Goal: Task Accomplishment & Management: Manage account settings

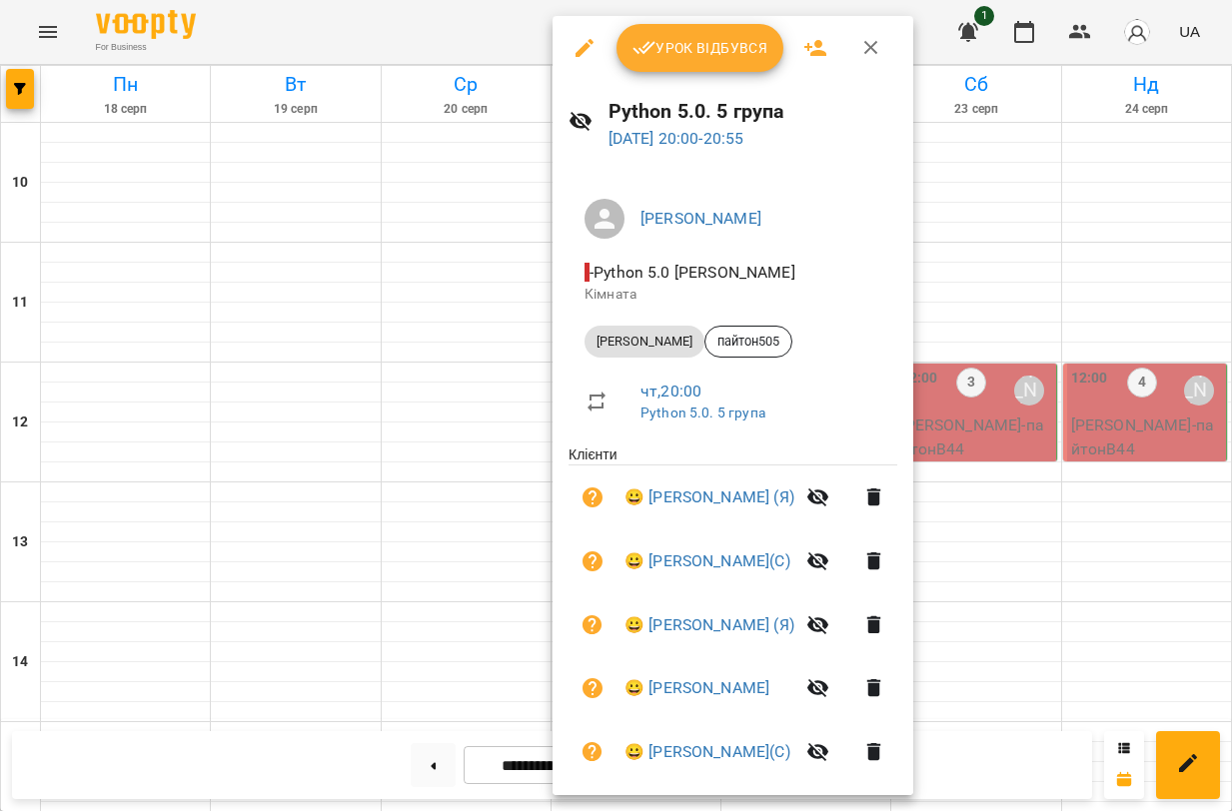
scroll to position [960, 0]
click at [478, 29] on div at bounding box center [616, 405] width 1232 height 811
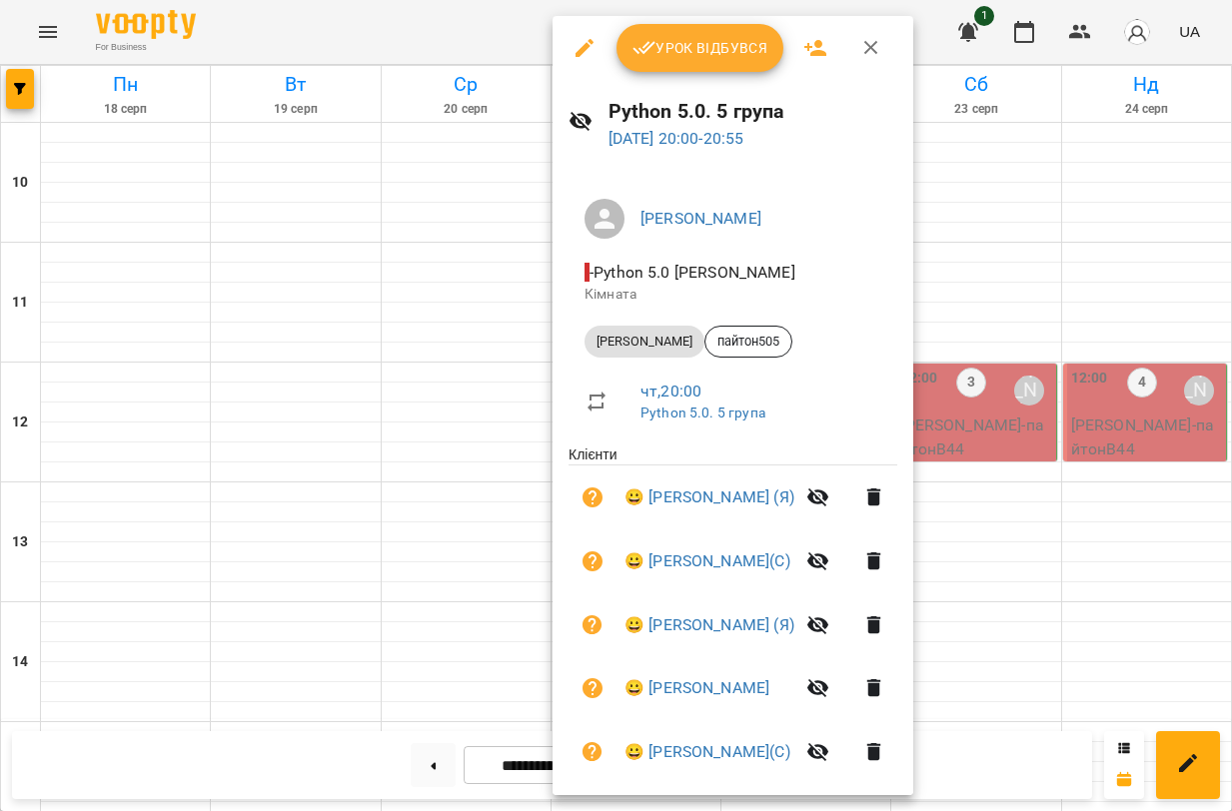
click at [705, 40] on span "Урок відбувся" at bounding box center [700, 48] width 136 height 24
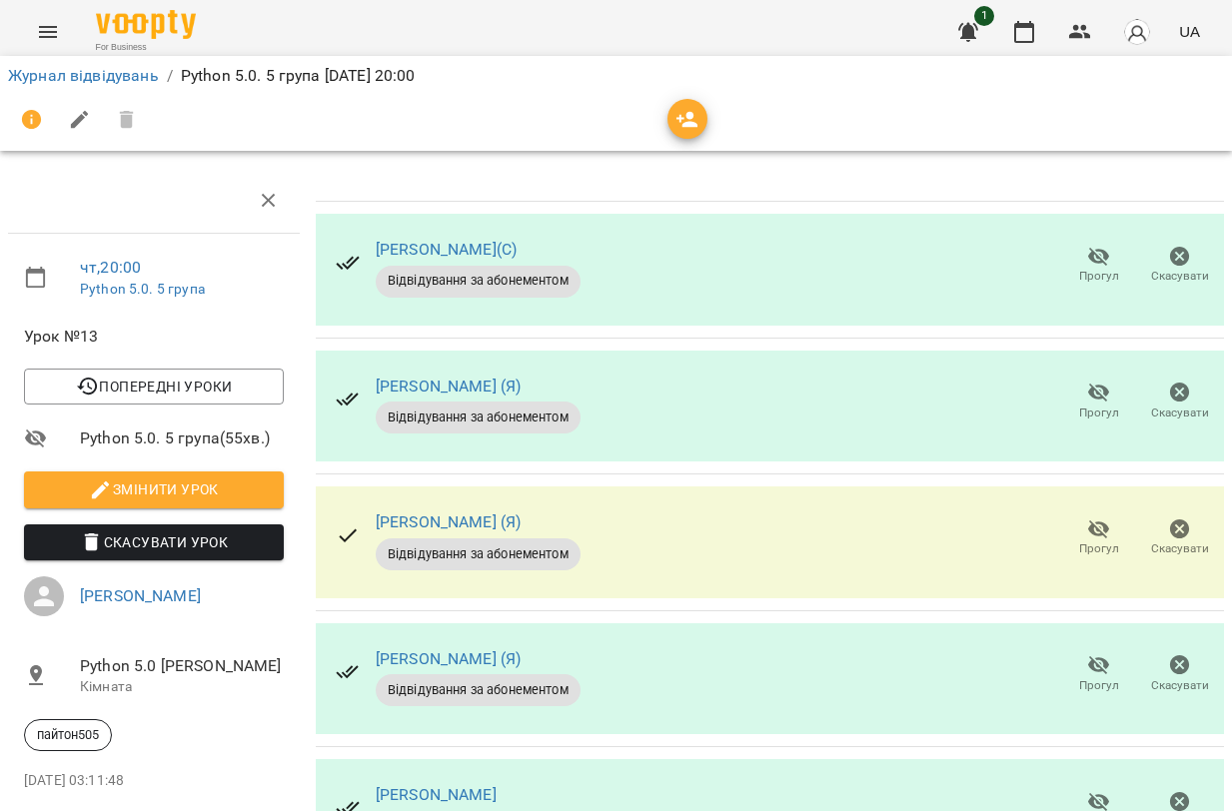
scroll to position [228, 0]
click at [1091, 520] on icon "button" at bounding box center [1099, 529] width 22 height 19
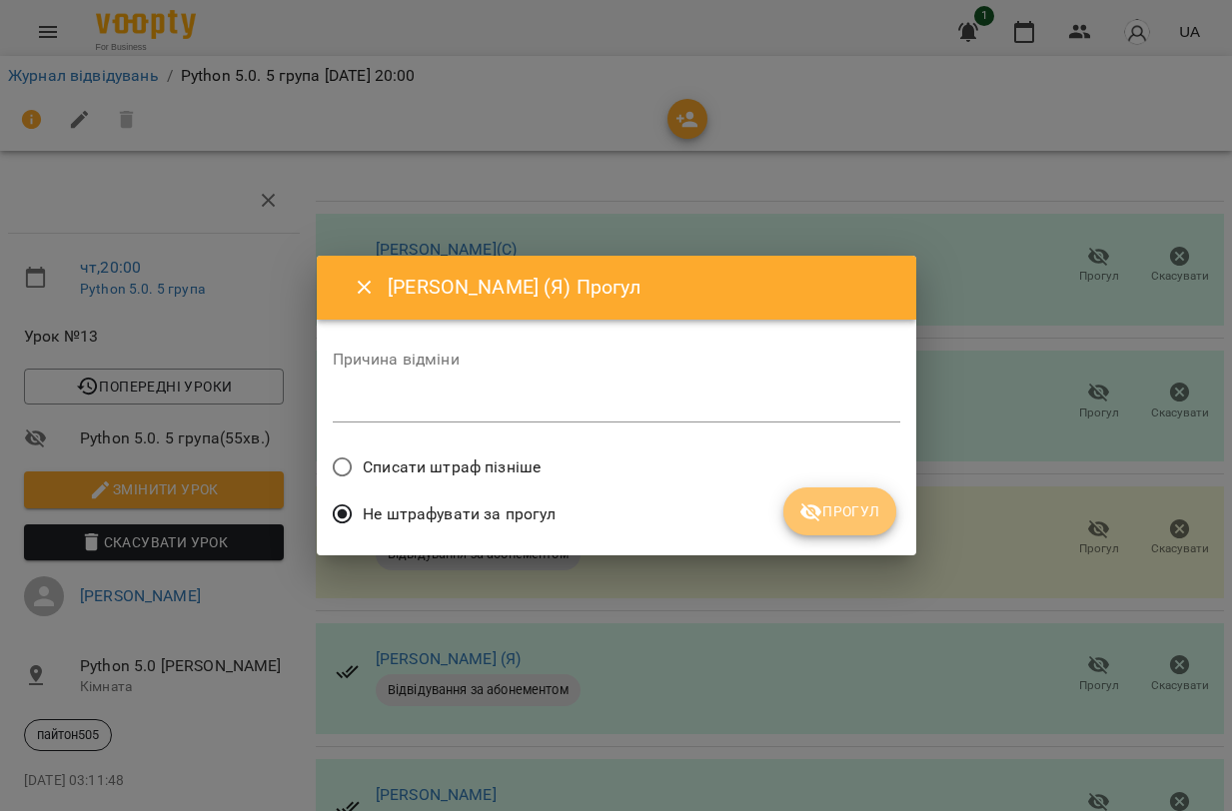
click at [844, 510] on span "Прогул" at bounding box center [839, 512] width 81 height 24
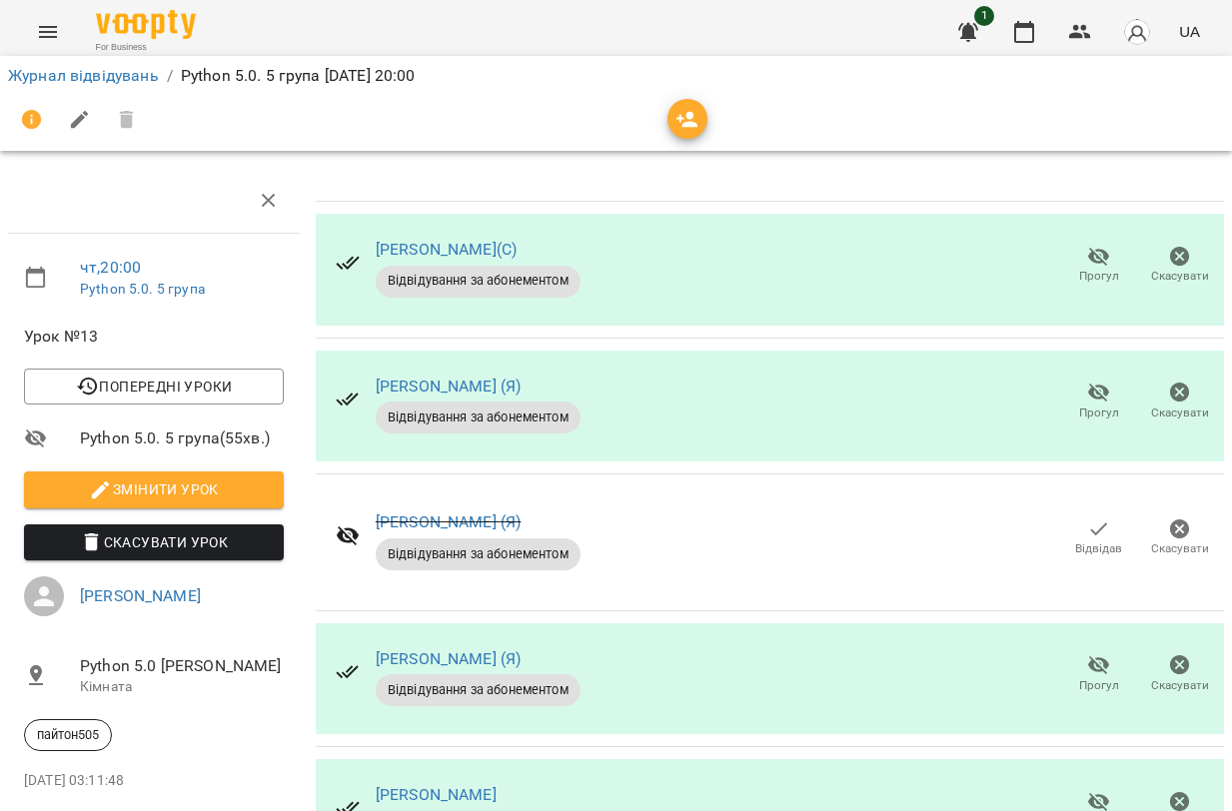
scroll to position [233, 0]
click at [69, 80] on link "Журнал відвідувань" at bounding box center [83, 75] width 151 height 19
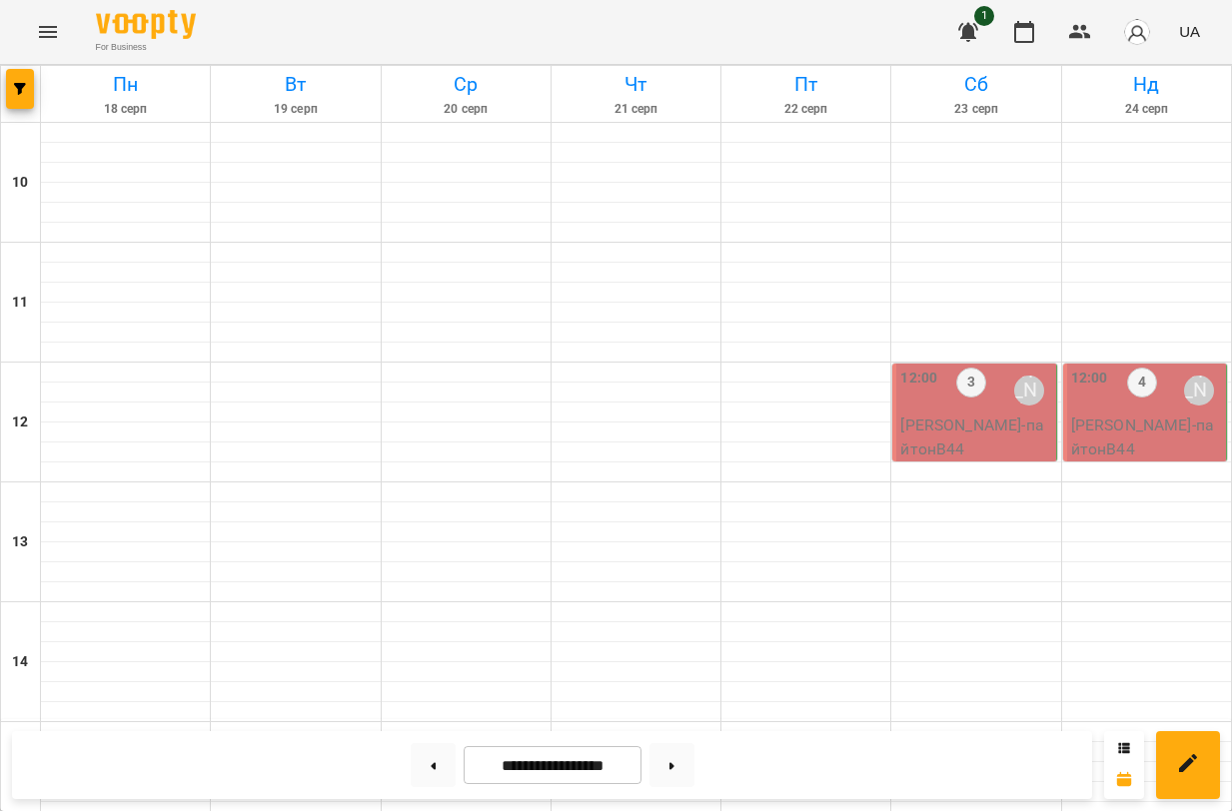
scroll to position [960, 0]
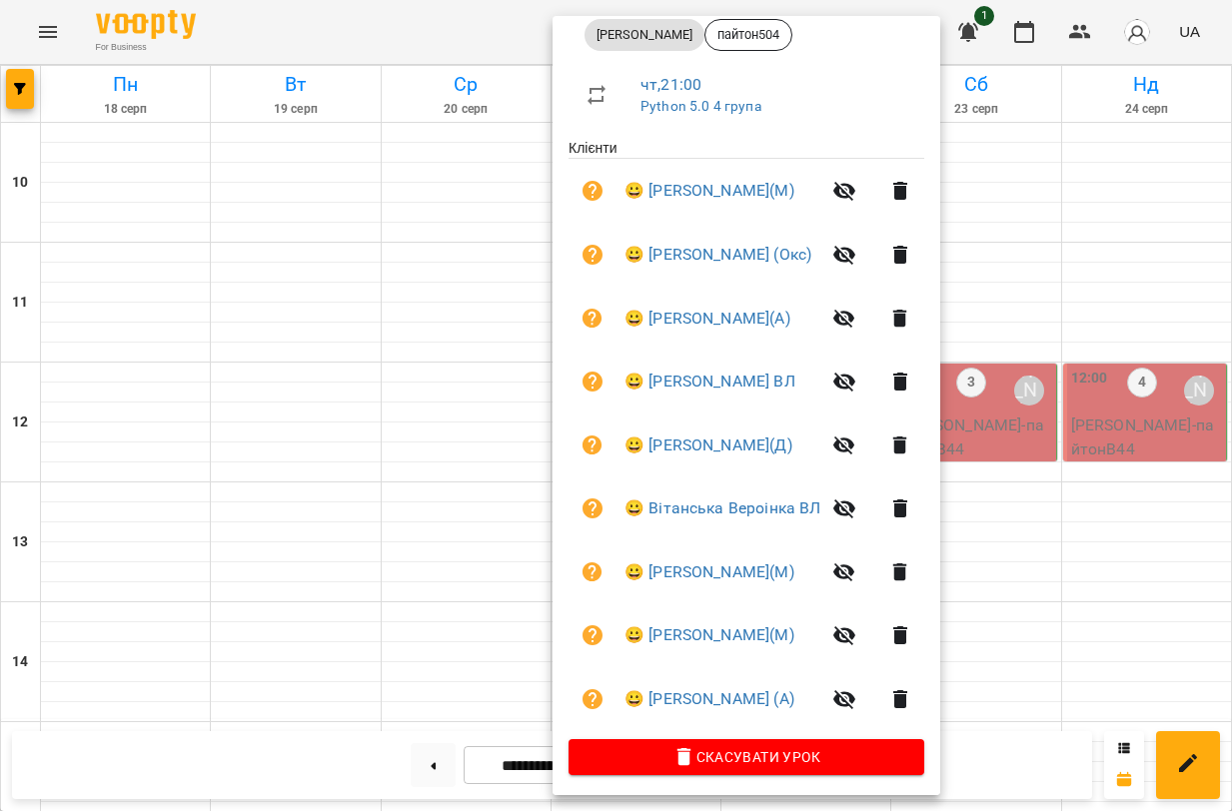
scroll to position [313, 0]
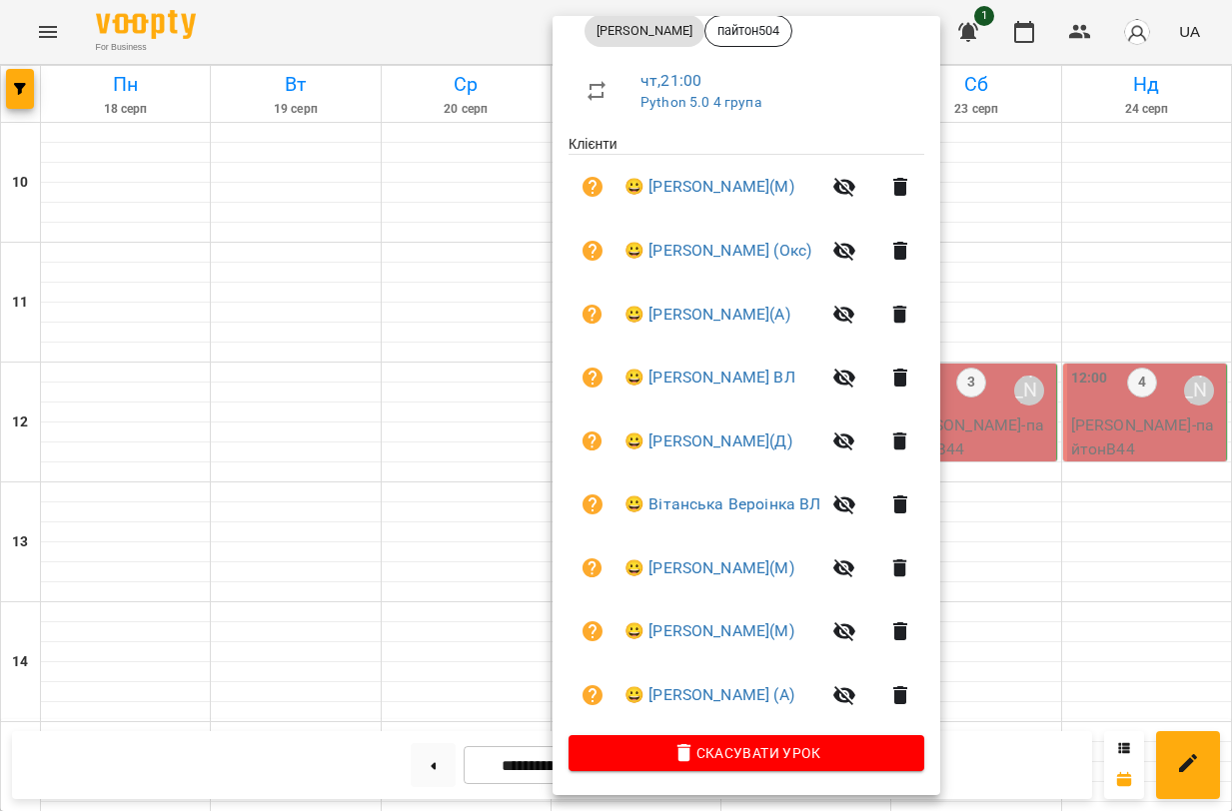
click at [439, 18] on div at bounding box center [616, 405] width 1232 height 811
